Goal: Find contact information: Obtain details needed to contact an individual or organization

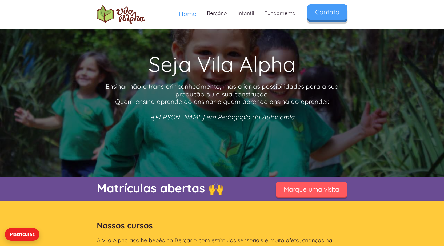
click at [328, 17] on link "Contato" at bounding box center [327, 11] width 40 height 15
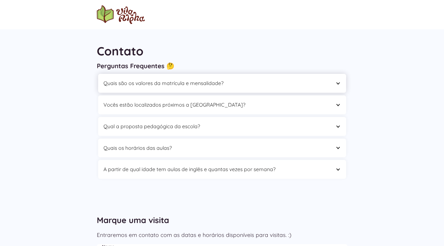
click at [337, 81] on div at bounding box center [337, 83] width 5 height 5
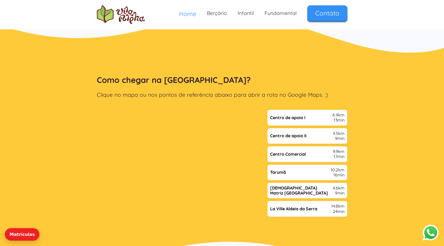
scroll to position [1093, 0]
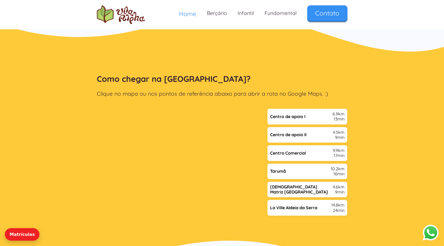
drag, startPoint x: 433, startPoint y: 230, endPoint x: 417, endPoint y: 223, distance: 17.4
click at [432, 230] on button "Abrir WhatsApp" at bounding box center [431, 232] width 16 height 16
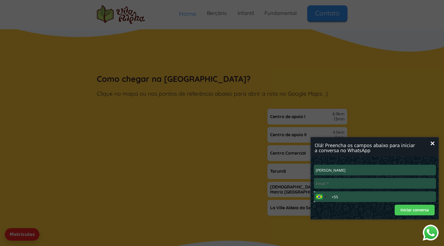
type input "heliane campanatti"
click at [323, 185] on input "Email*" at bounding box center [375, 183] width 122 height 11
type input "hc@profono.com.br"
click at [344, 198] on input "+55" at bounding box center [383, 196] width 106 height 11
type input "+55 (11) 98488-8297"
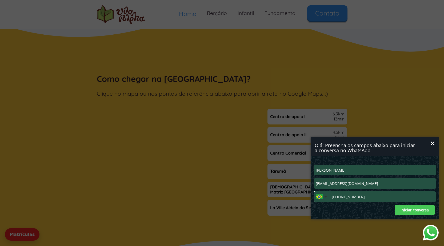
click at [419, 208] on button "Iniciar conversa" at bounding box center [415, 210] width 40 height 11
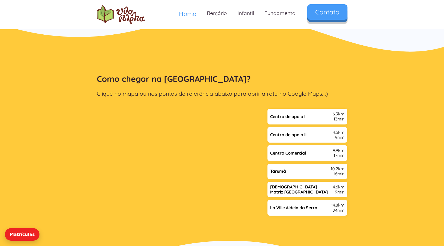
click at [335, 13] on link "Contato" at bounding box center [327, 11] width 40 height 15
